Goal: Obtain resource: Obtain resource

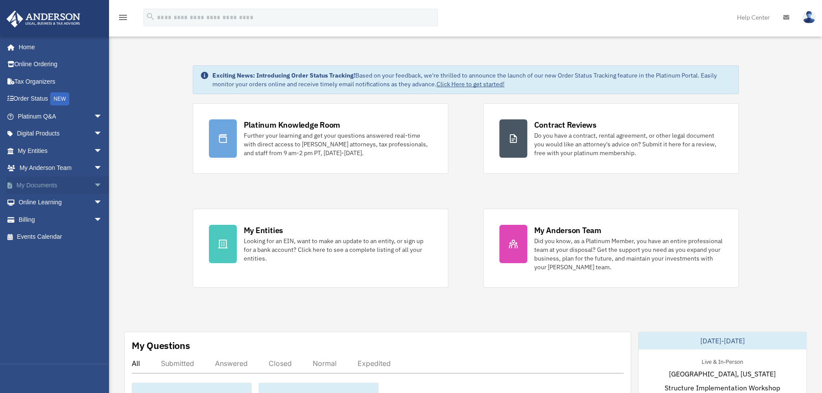
click at [94, 184] on span "arrow_drop_down" at bounding box center [102, 186] width 17 height 18
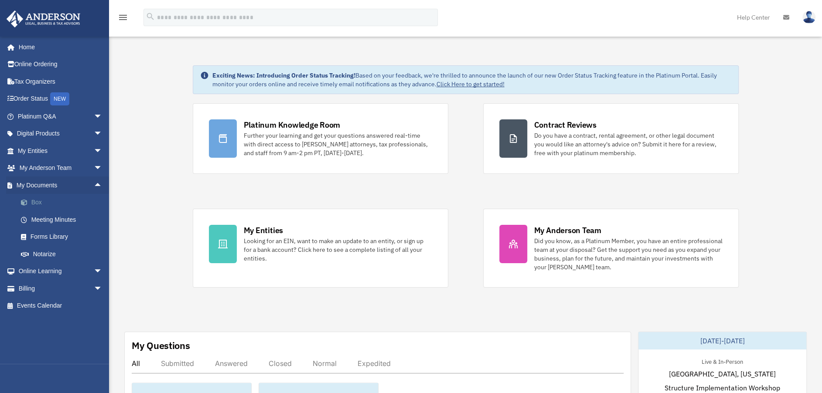
click at [36, 203] on link "Box" at bounding box center [63, 202] width 103 height 17
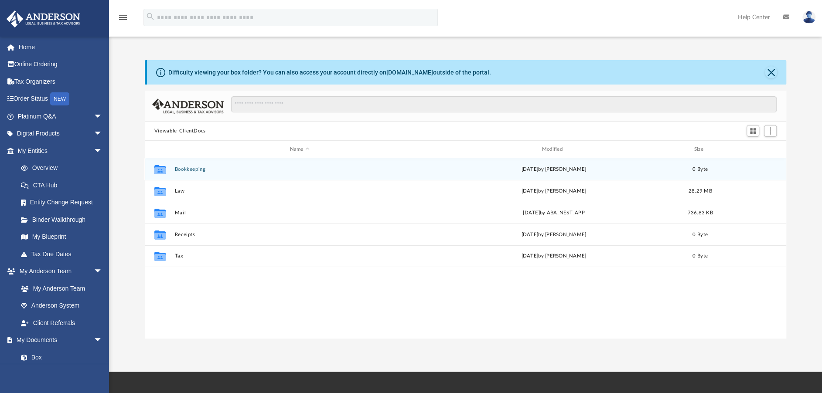
scroll to position [191, 635]
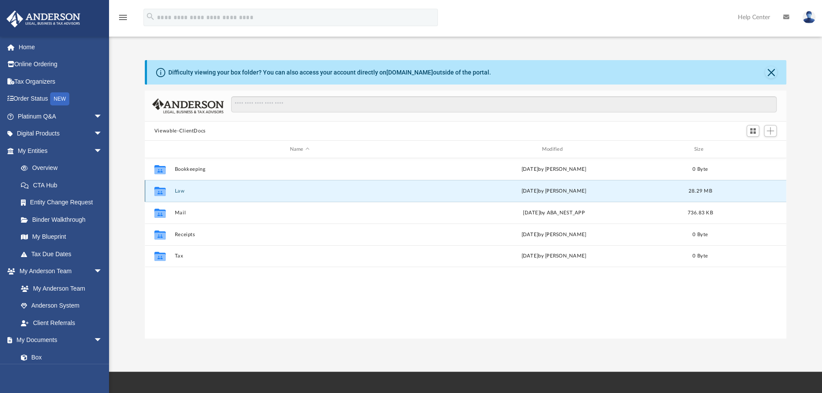
click at [182, 188] on button "Law" at bounding box center [299, 191] width 250 height 6
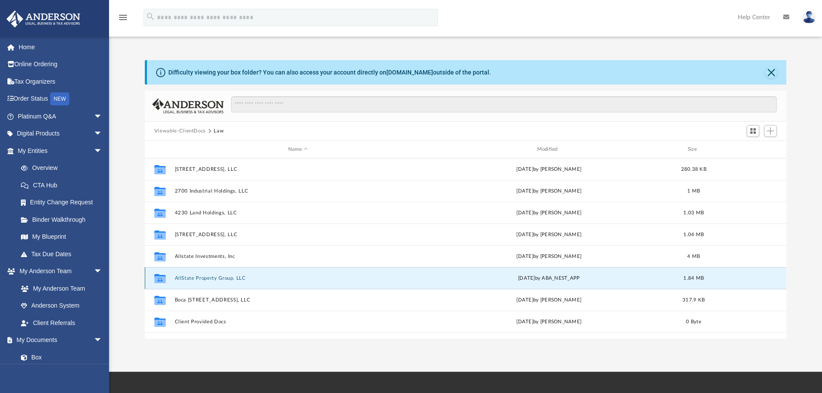
click at [230, 278] on button "AllState Property Group, LLC" at bounding box center [297, 279] width 247 height 6
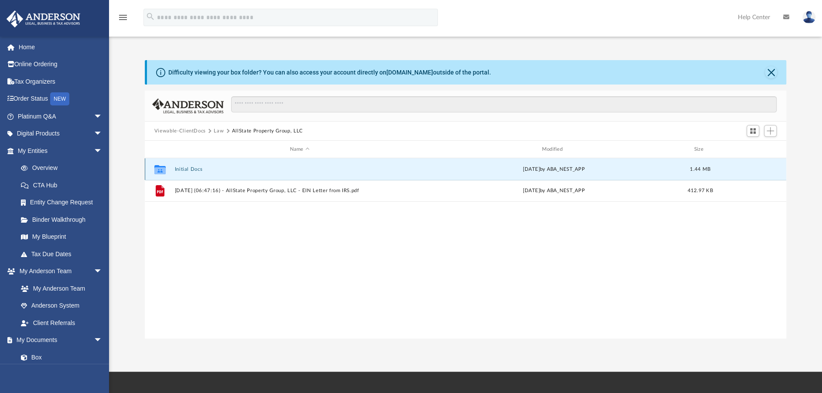
click at [191, 169] on button "Initial Docs" at bounding box center [299, 170] width 250 height 6
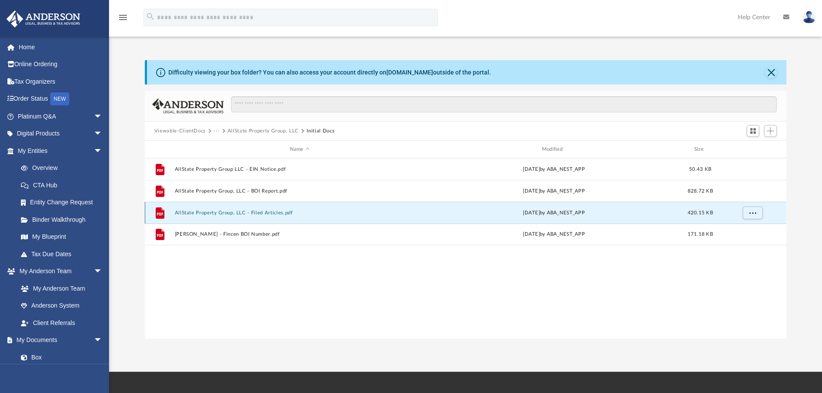
click at [229, 211] on button "AllState Property Group, LLC - Filed Articles.pdf" at bounding box center [299, 213] width 250 height 6
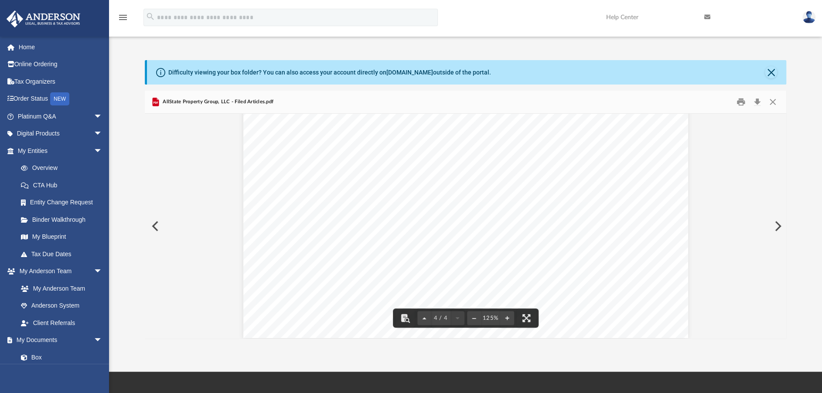
scroll to position [2129, 0]
drag, startPoint x: 699, startPoint y: 216, endPoint x: 692, endPoint y: 212, distance: 8.0
drag, startPoint x: 689, startPoint y: 205, endPoint x: 687, endPoint y: 200, distance: 5.1
drag, startPoint x: 689, startPoint y: 198, endPoint x: 689, endPoint y: 194, distance: 4.8
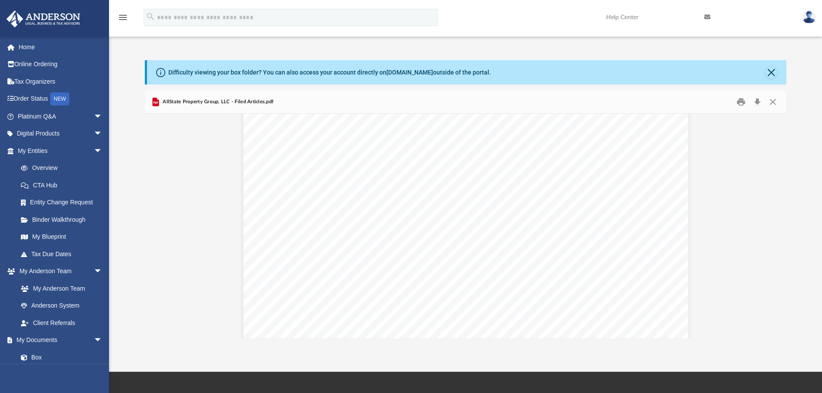
scroll to position [135, 0]
